Goal: Task Accomplishment & Management: Manage account settings

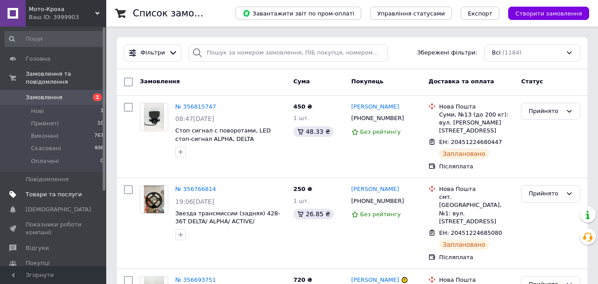
click at [70, 190] on span "Товари та послуги" at bounding box center [54, 194] width 56 height 8
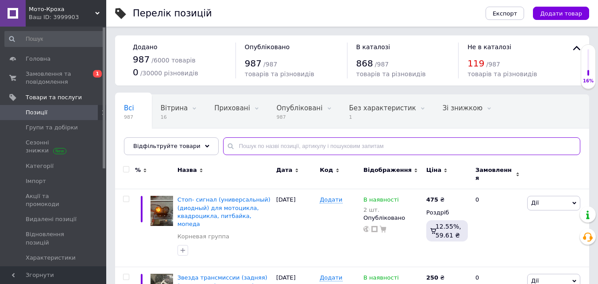
click at [268, 148] on input "text" at bounding box center [401, 146] width 357 height 18
type input "стоп"
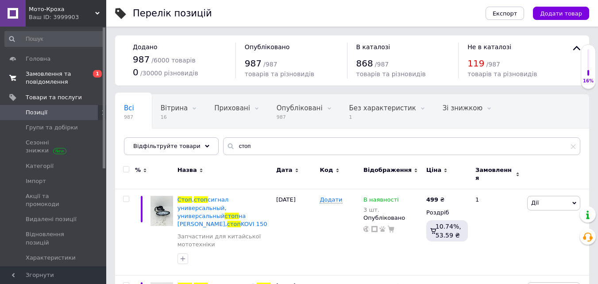
click at [70, 66] on link "Замовлення та повідомлення 0 1" at bounding box center [54, 77] width 109 height 23
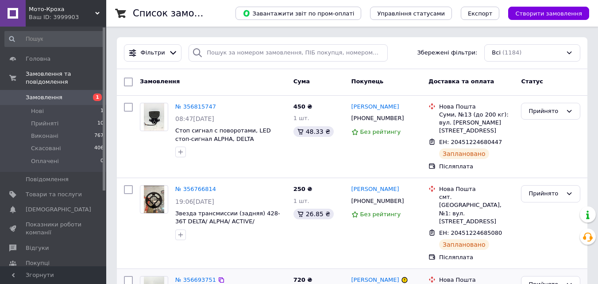
click at [208, 157] on div at bounding box center [231, 152] width 115 height 14
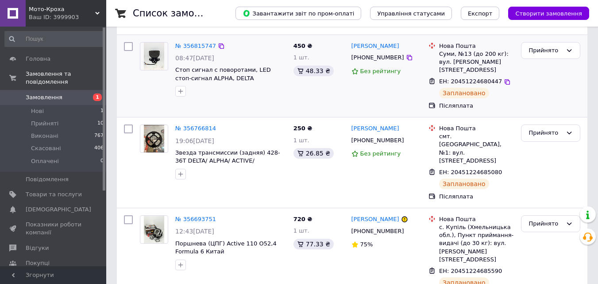
scroll to position [133, 0]
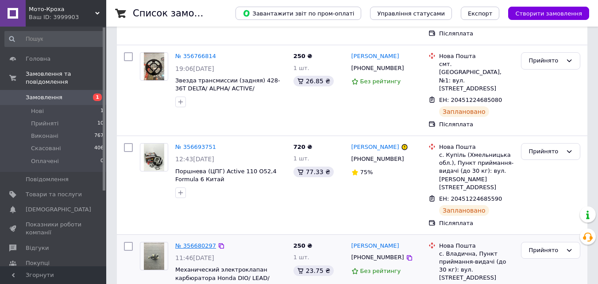
click at [191, 242] on link "№ 356680297" at bounding box center [195, 245] width 41 height 7
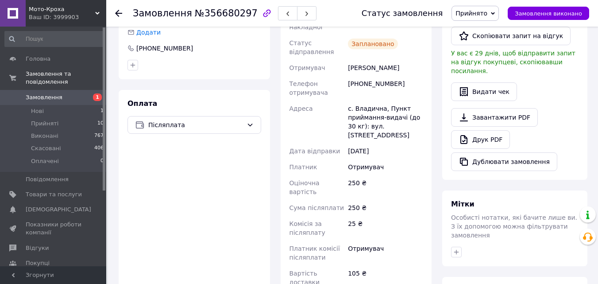
scroll to position [354, 0]
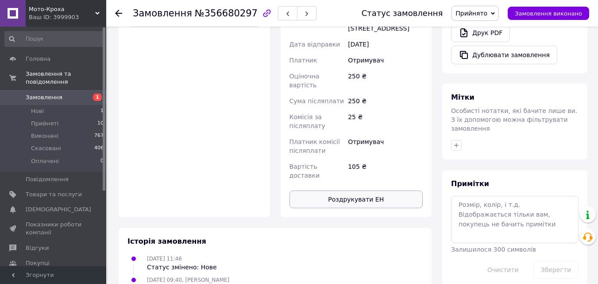
click at [374, 190] on button "Роздрукувати ЕН" at bounding box center [357, 199] width 134 height 18
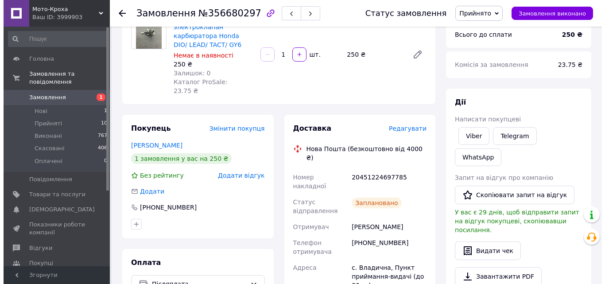
scroll to position [0, 0]
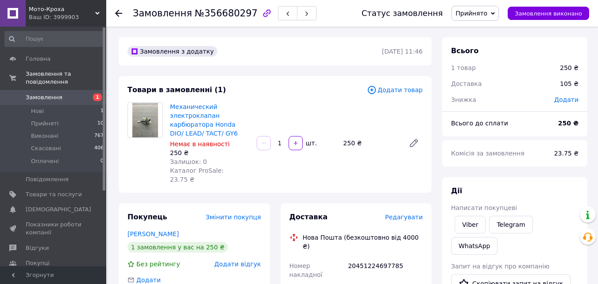
click at [121, 11] on icon at bounding box center [118, 13] width 7 height 7
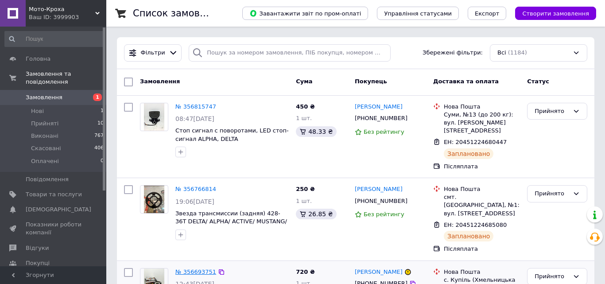
click at [197, 268] on link "№ 356693751" at bounding box center [195, 271] width 41 height 7
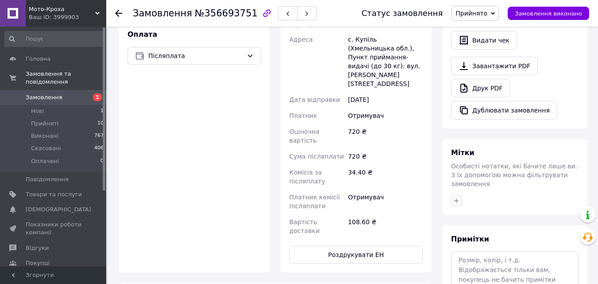
scroll to position [354, 0]
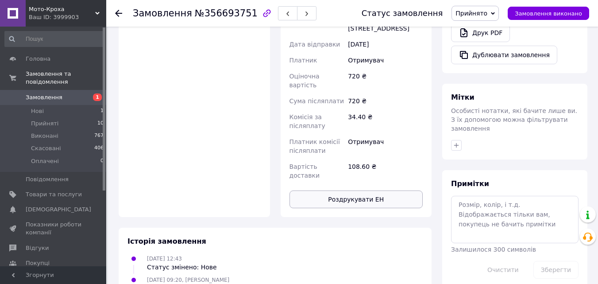
click at [372, 190] on button "Роздрукувати ЕН" at bounding box center [357, 199] width 134 height 18
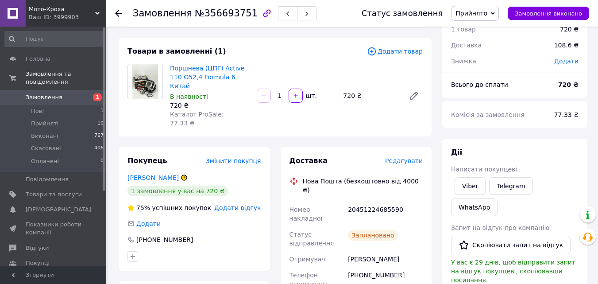
scroll to position [0, 0]
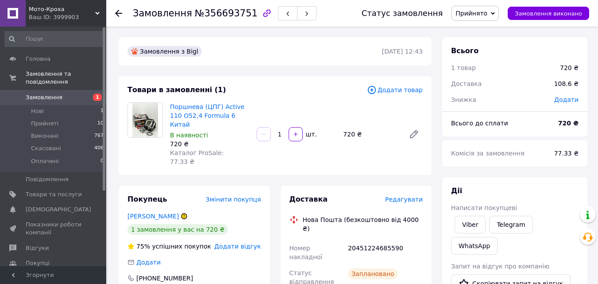
click at [120, 13] on use at bounding box center [118, 13] width 7 height 7
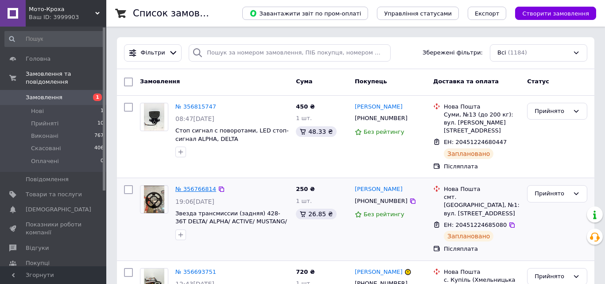
click at [191, 186] on link "№ 356766814" at bounding box center [195, 189] width 41 height 7
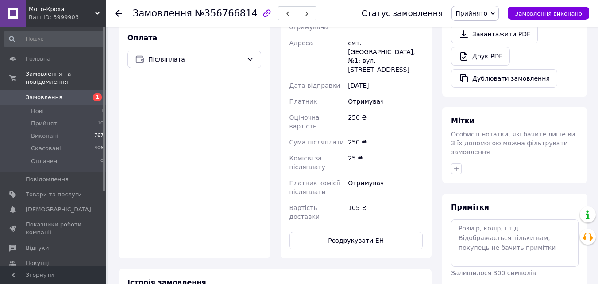
scroll to position [351, 0]
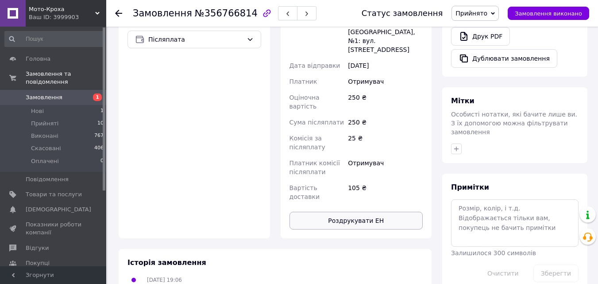
click at [342, 212] on button "Роздрукувати ЕН" at bounding box center [357, 221] width 134 height 18
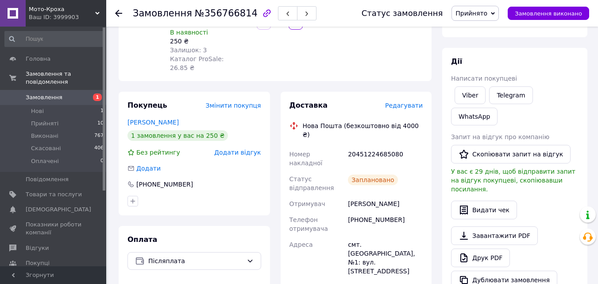
scroll to position [0, 0]
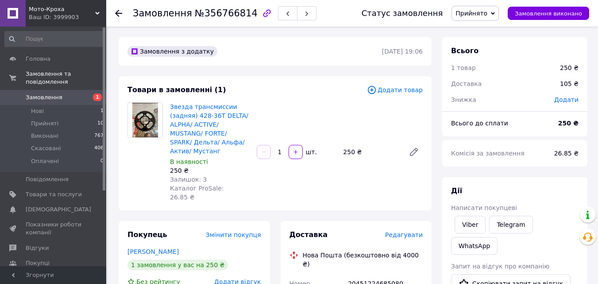
click at [121, 15] on icon at bounding box center [118, 13] width 7 height 7
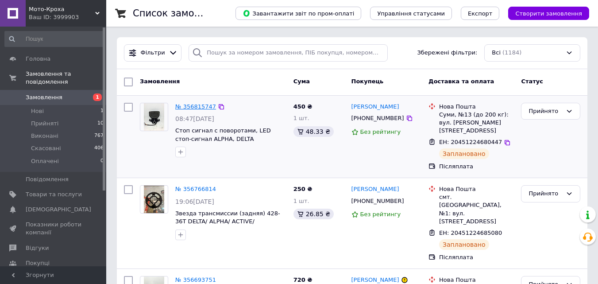
click at [192, 108] on link "№ 356815747" at bounding box center [195, 106] width 41 height 7
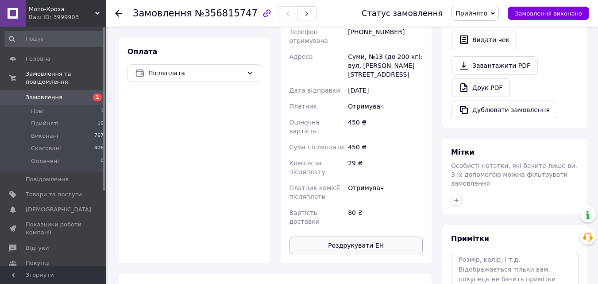
scroll to position [310, 0]
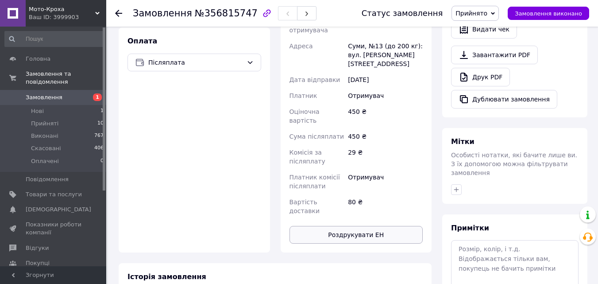
click at [364, 226] on button "Роздрукувати ЕН" at bounding box center [357, 235] width 134 height 18
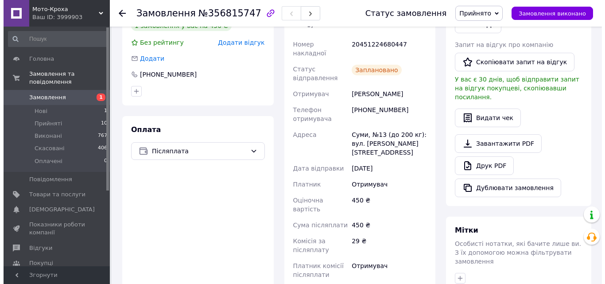
scroll to position [0, 0]
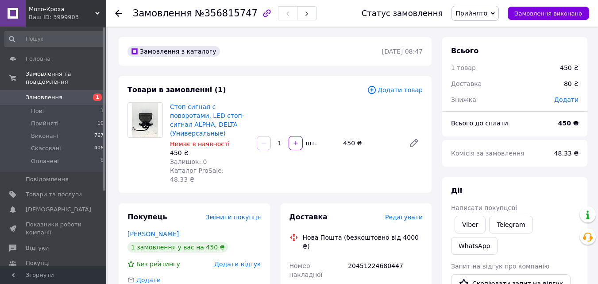
click at [120, 16] on icon at bounding box center [118, 13] width 7 height 7
